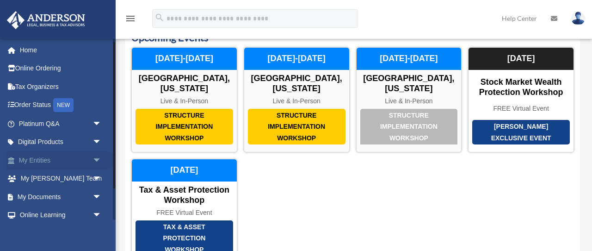
scroll to position [43, 0]
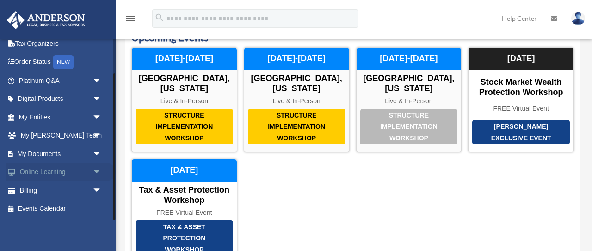
click at [95, 169] on span "arrow_drop_down" at bounding box center [101, 172] width 18 height 19
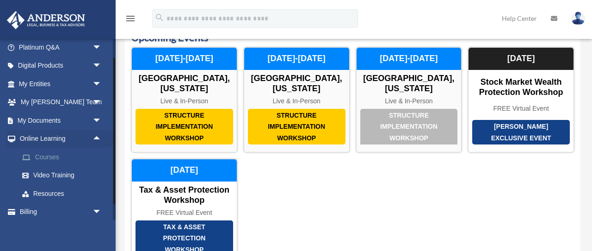
scroll to position [98, 0]
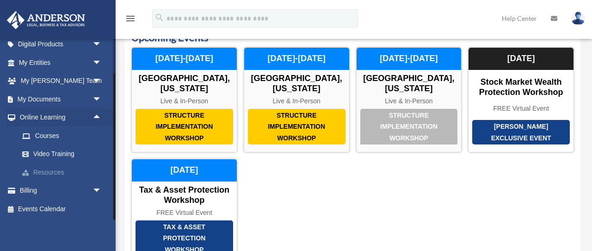
click at [58, 172] on link "Resources" at bounding box center [64, 172] width 103 height 18
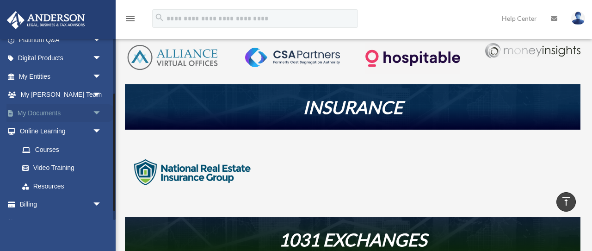
scroll to position [85, 0]
click at [68, 168] on link "Video Training" at bounding box center [64, 167] width 103 height 18
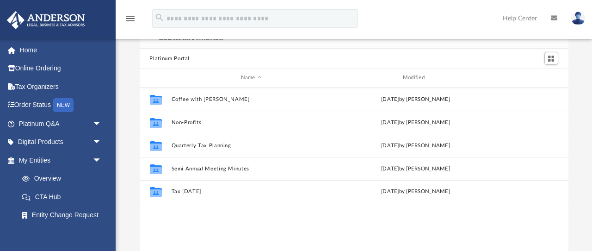
scroll to position [39, 0]
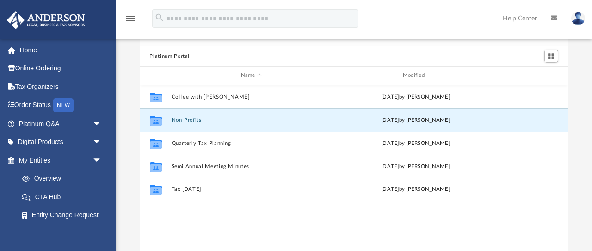
click at [179, 118] on button "Non-Profits" at bounding box center [251, 120] width 160 height 6
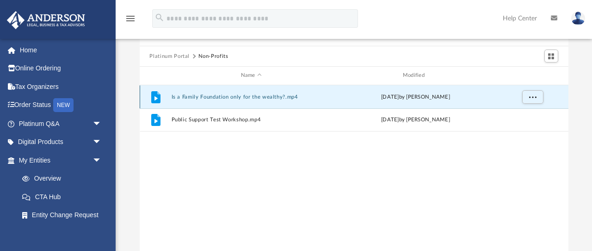
click at [221, 97] on button "Is a Family Foundation only for the wealthy?.mp4" at bounding box center [251, 97] width 160 height 6
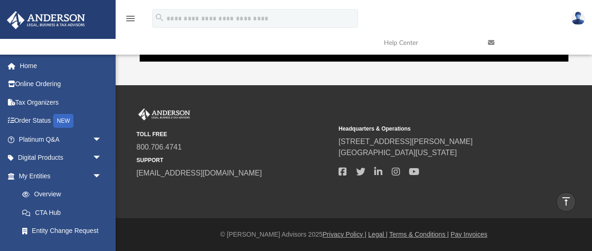
scroll to position [0, 0]
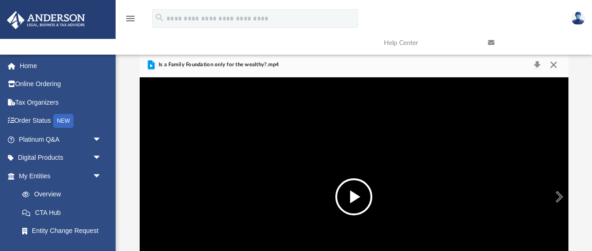
click at [554, 63] on button "Close" at bounding box center [553, 64] width 17 height 13
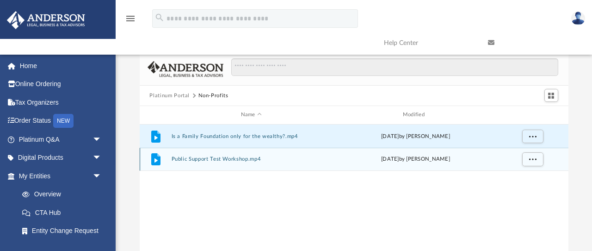
click at [219, 160] on button "Public Support Test Workshop.mp4" at bounding box center [251, 159] width 160 height 6
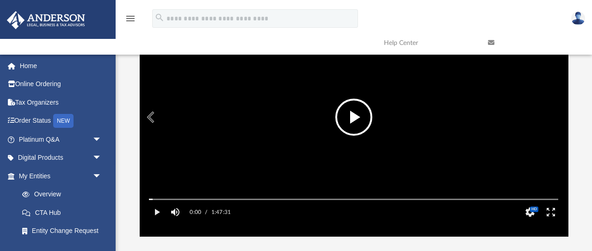
scroll to position [90, 0]
